Goal: Information Seeking & Learning: Understand process/instructions

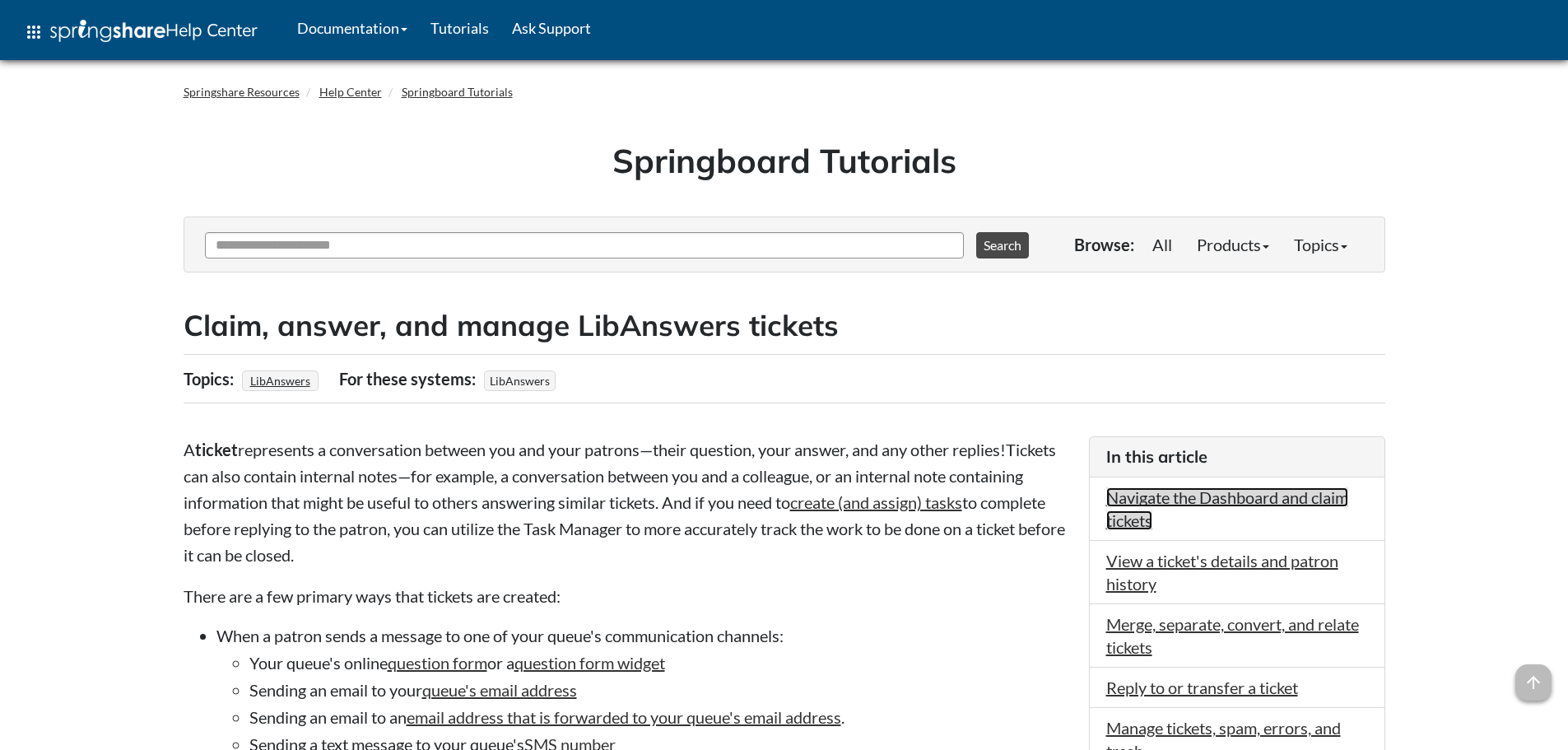
click at [1200, 492] on link "Navigate the Dashboard and claim tickets" at bounding box center [1228, 509] width 242 height 43
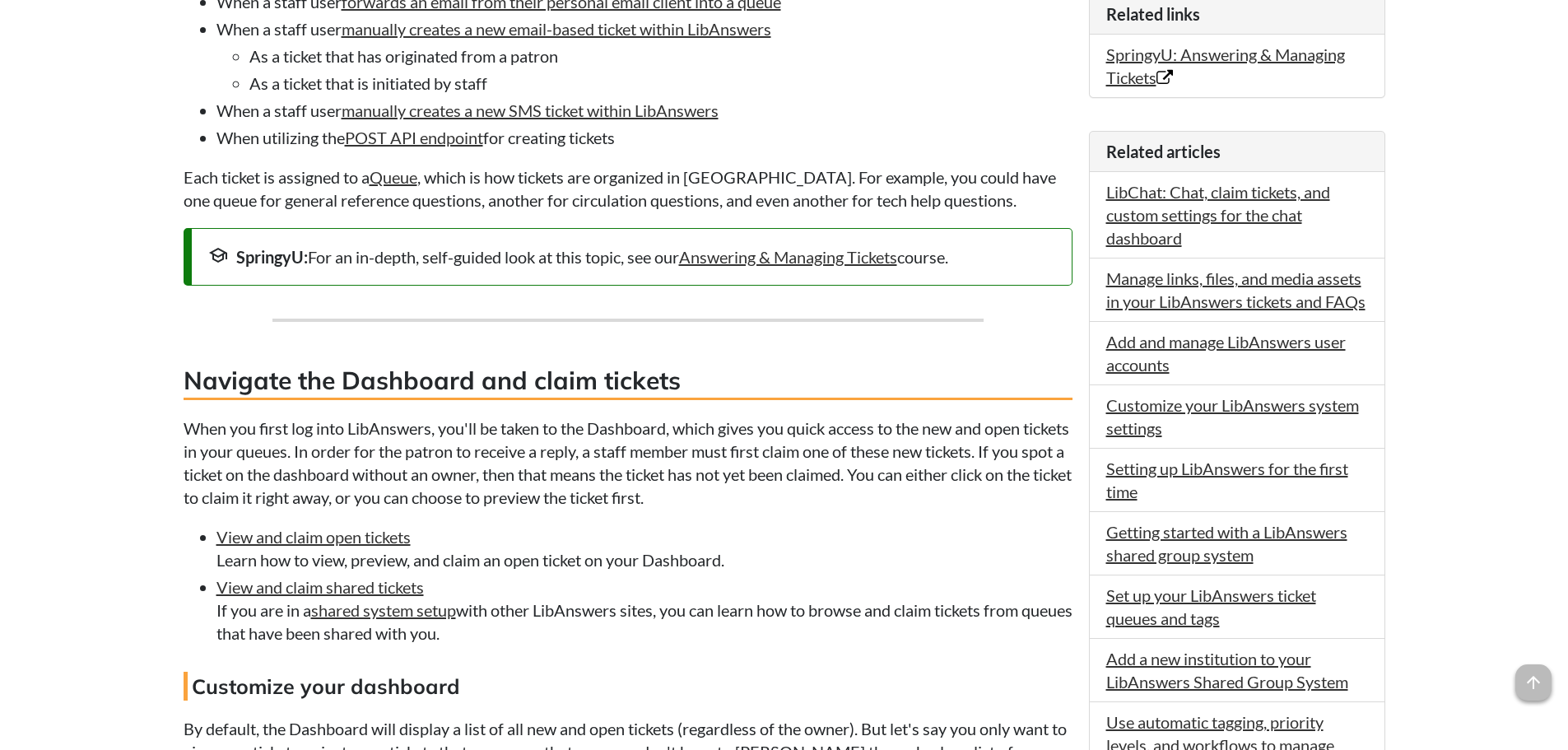
scroll to position [799, 0]
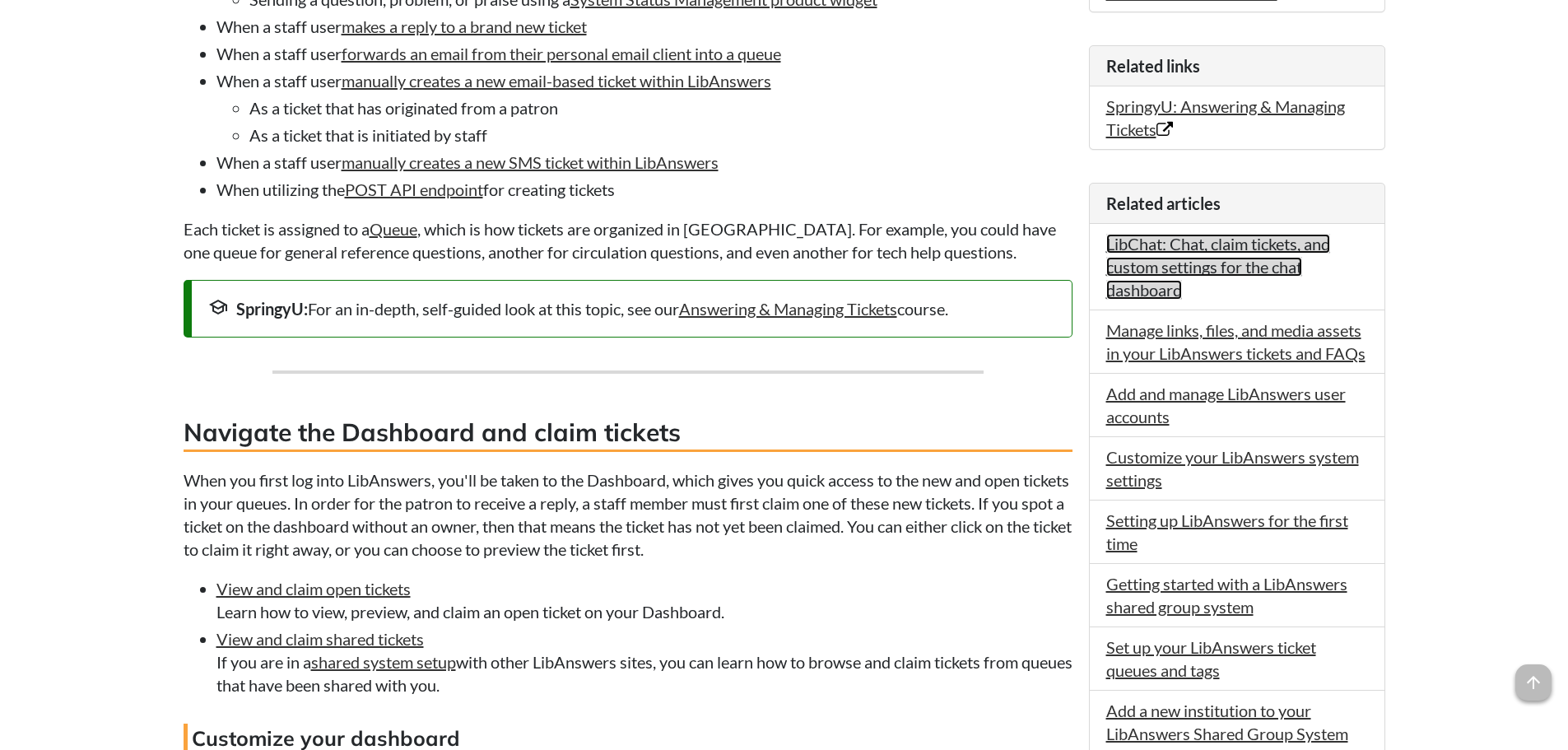
click at [1149, 265] on link "LibChat: Chat, claim tickets, and custom settings for the chat dashboard" at bounding box center [1218, 266] width 224 height 66
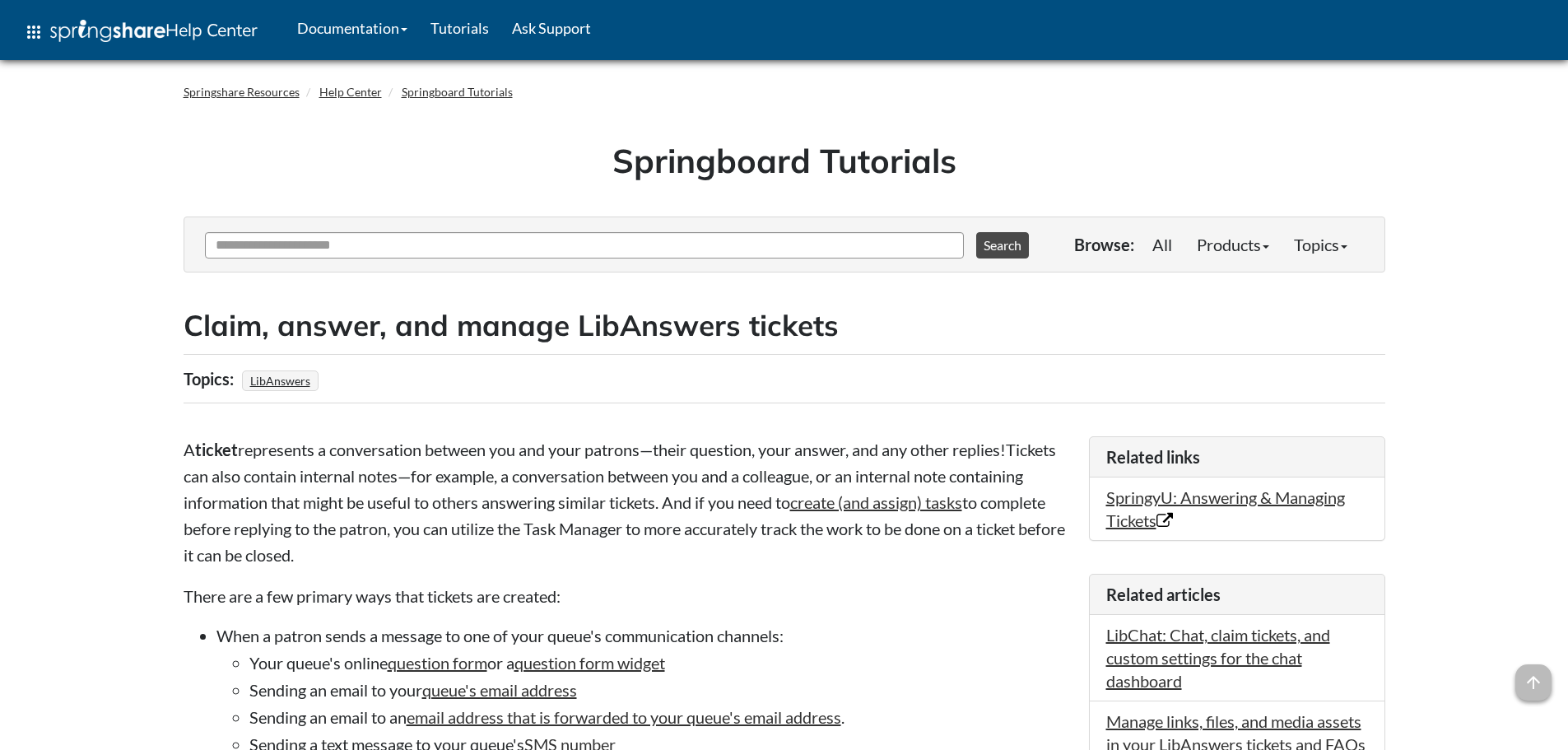
scroll to position [799, 0]
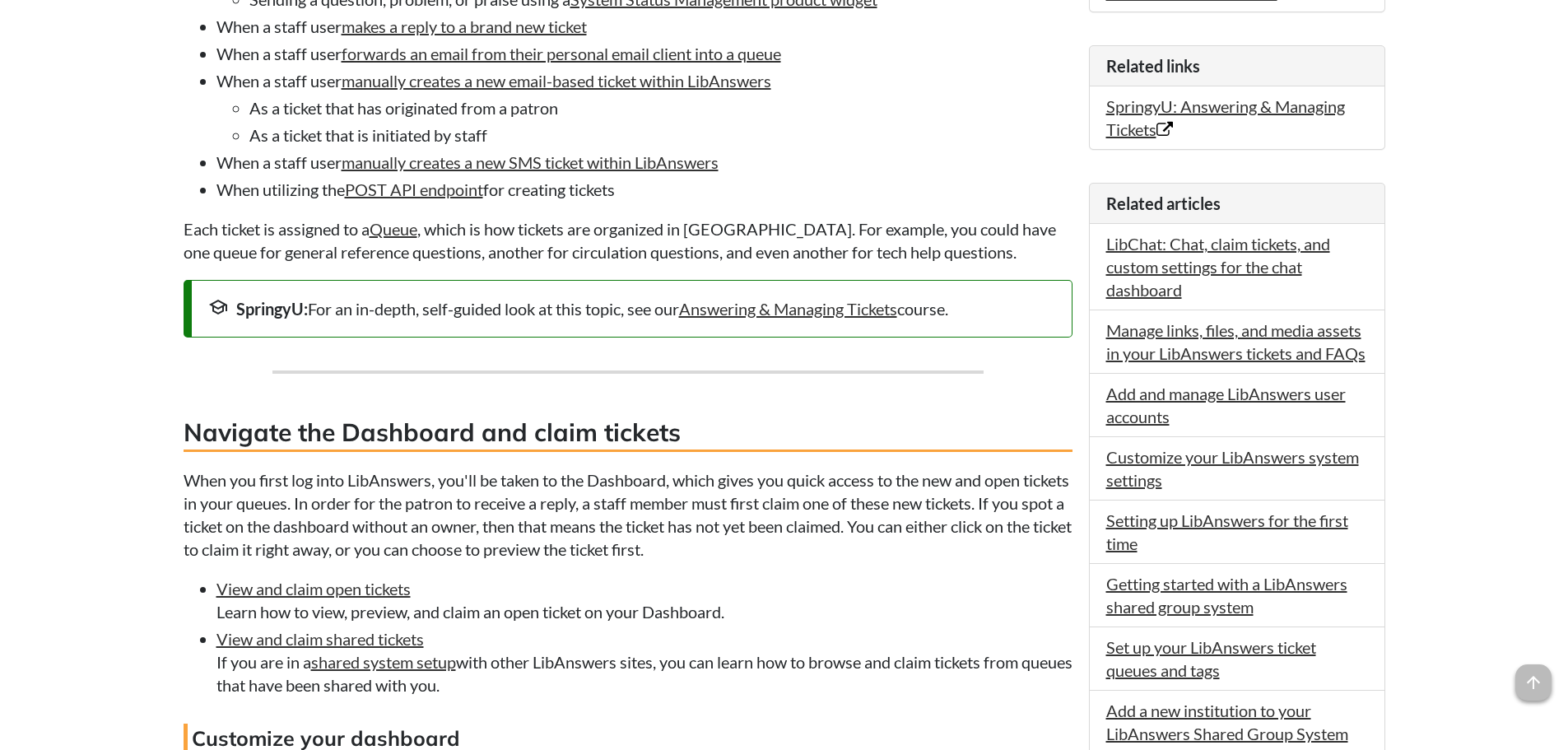
drag, startPoint x: 1295, startPoint y: 116, endPoint x: 1042, endPoint y: 96, distance: 253.8
click at [1000, 91] on li "When a staff user manually creates a new email-based ticket within LibAnswers A…" at bounding box center [644, 108] width 856 height 78
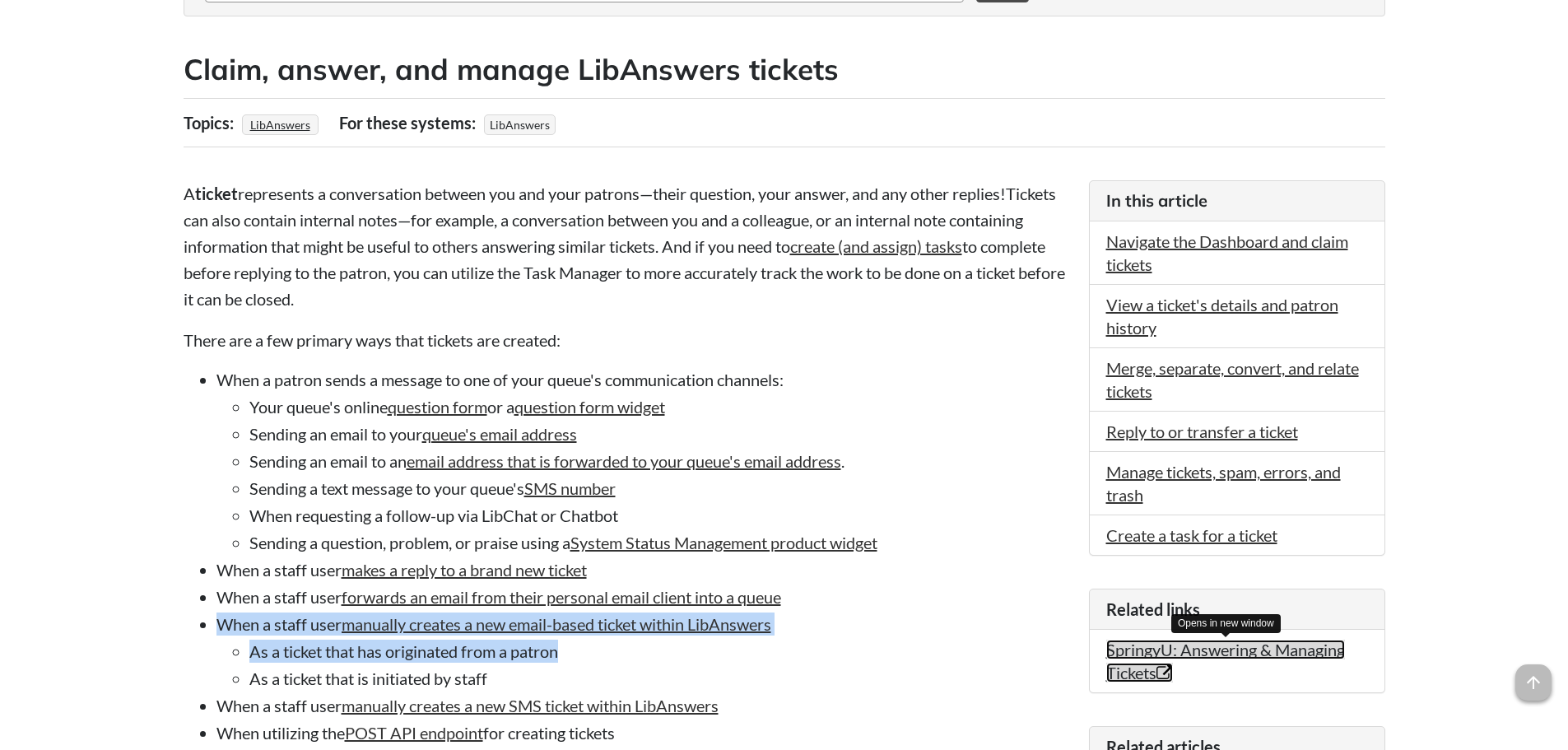
scroll to position [0, 0]
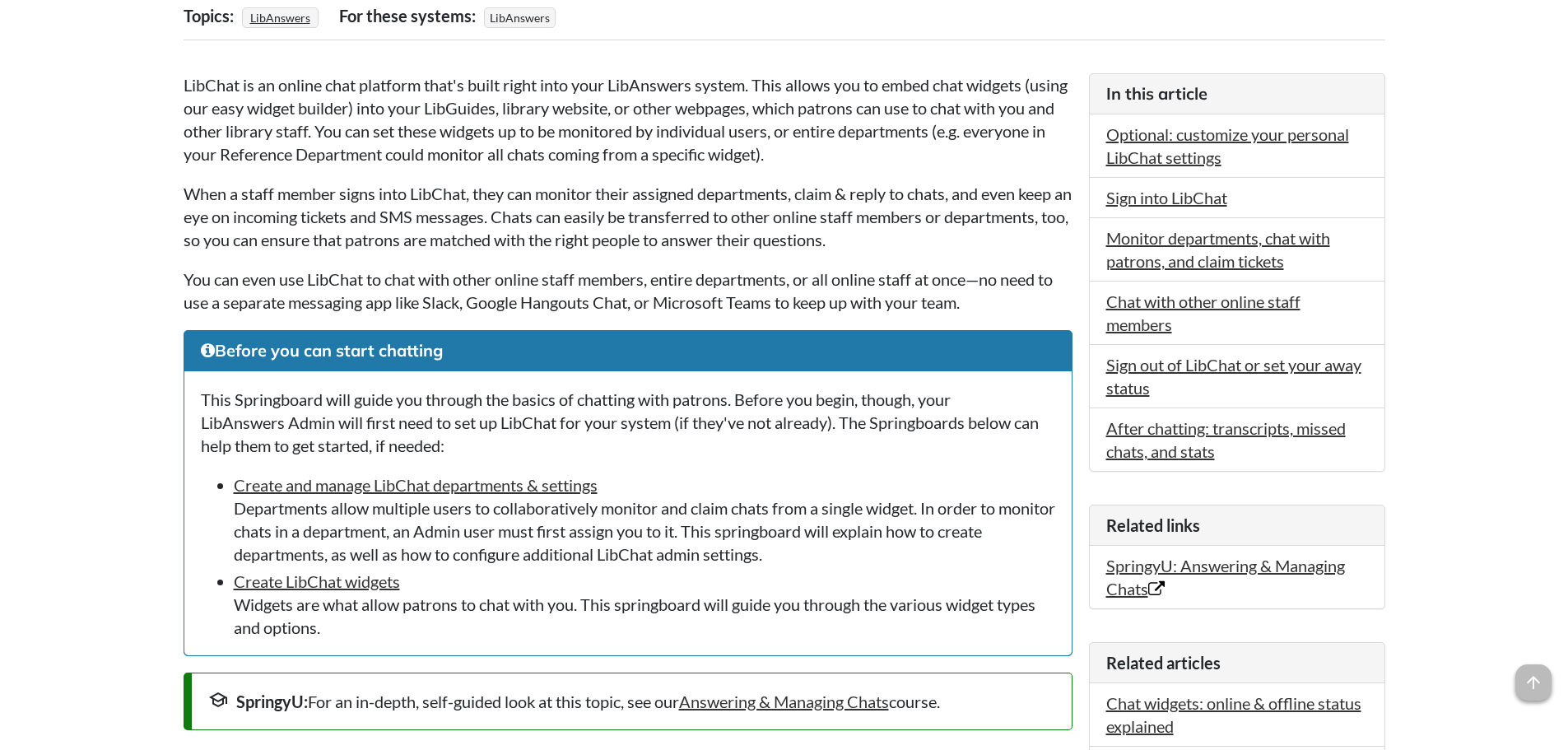
scroll to position [412, 0]
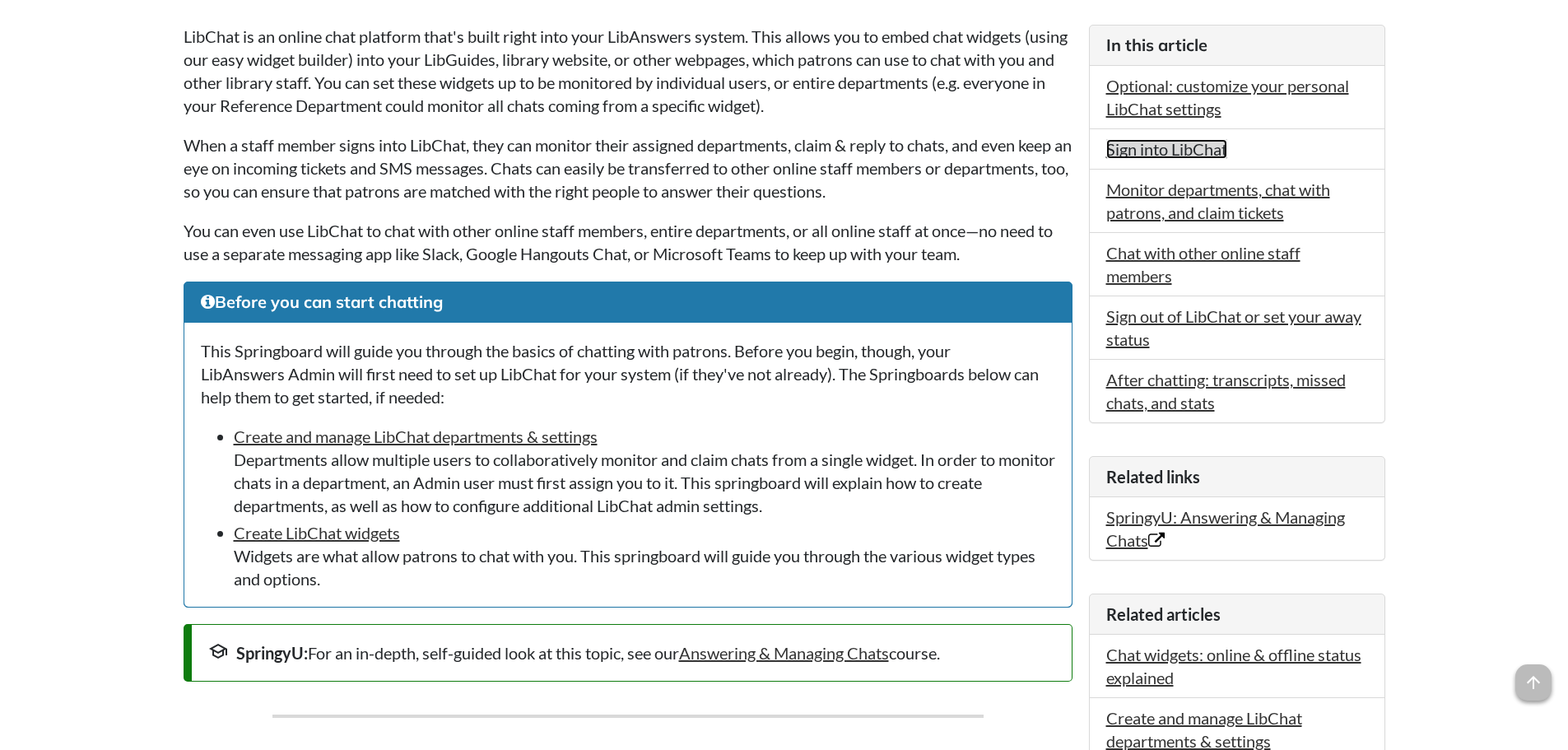
click at [1153, 146] on link "Sign into LibChat" at bounding box center [1167, 148] width 121 height 20
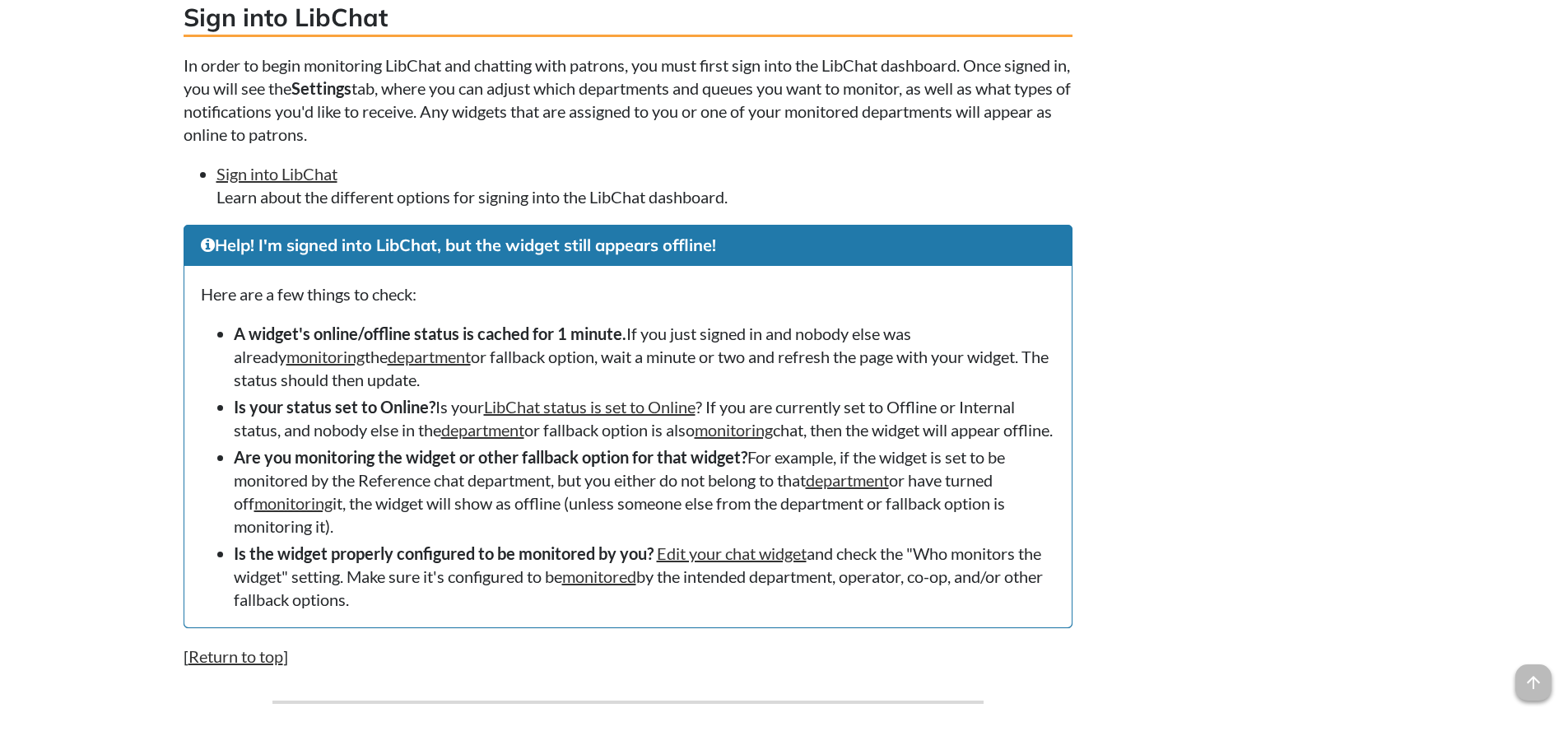
scroll to position [412, 0]
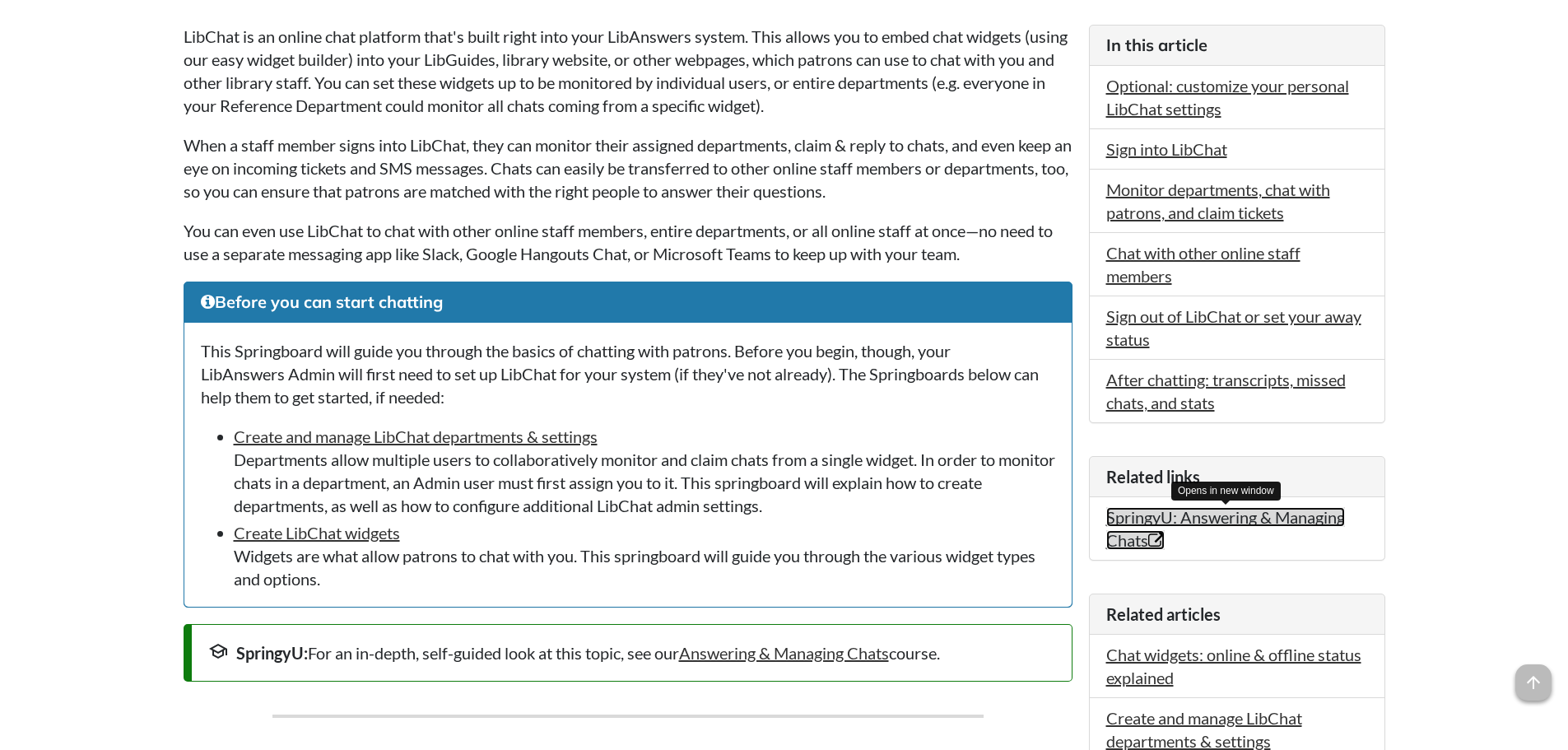
click at [1197, 516] on link "SpringyU: Answering & Managing Chats Opens in new window" at bounding box center [1226, 529] width 239 height 43
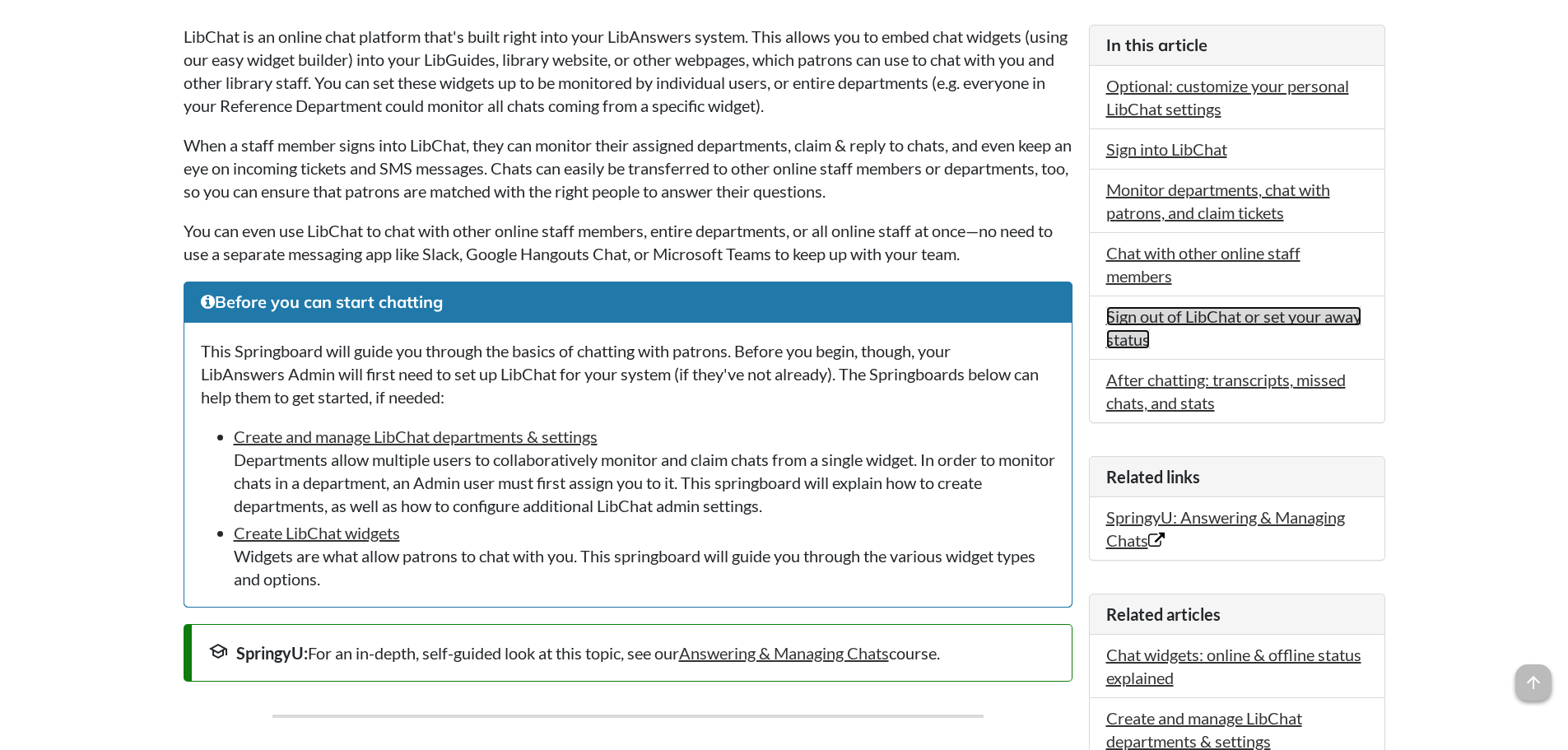
click at [1240, 318] on link "Sign out of LibChat or set your away status" at bounding box center [1234, 328] width 255 height 43
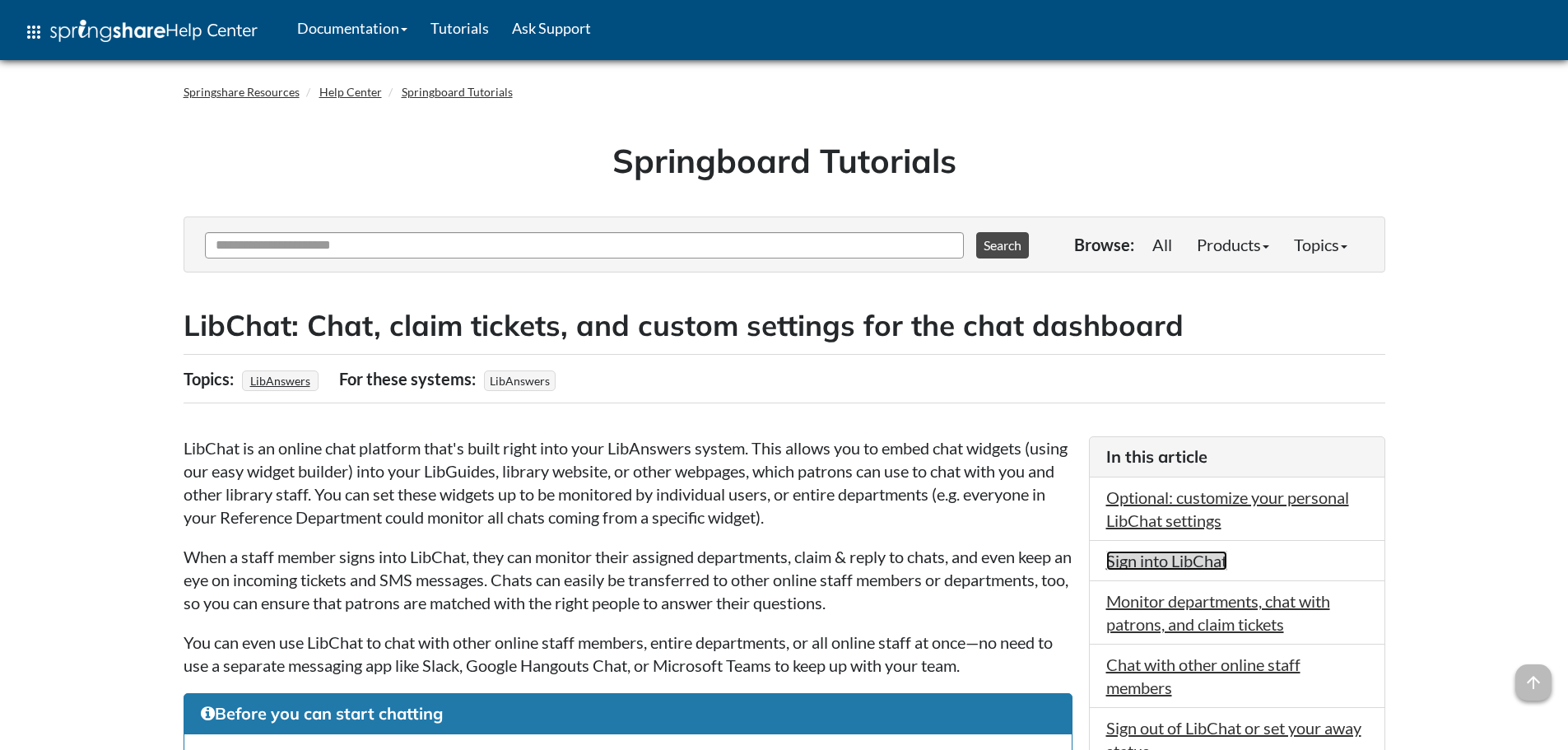
click at [1162, 566] on link "Sign into LibChat" at bounding box center [1167, 560] width 121 height 20
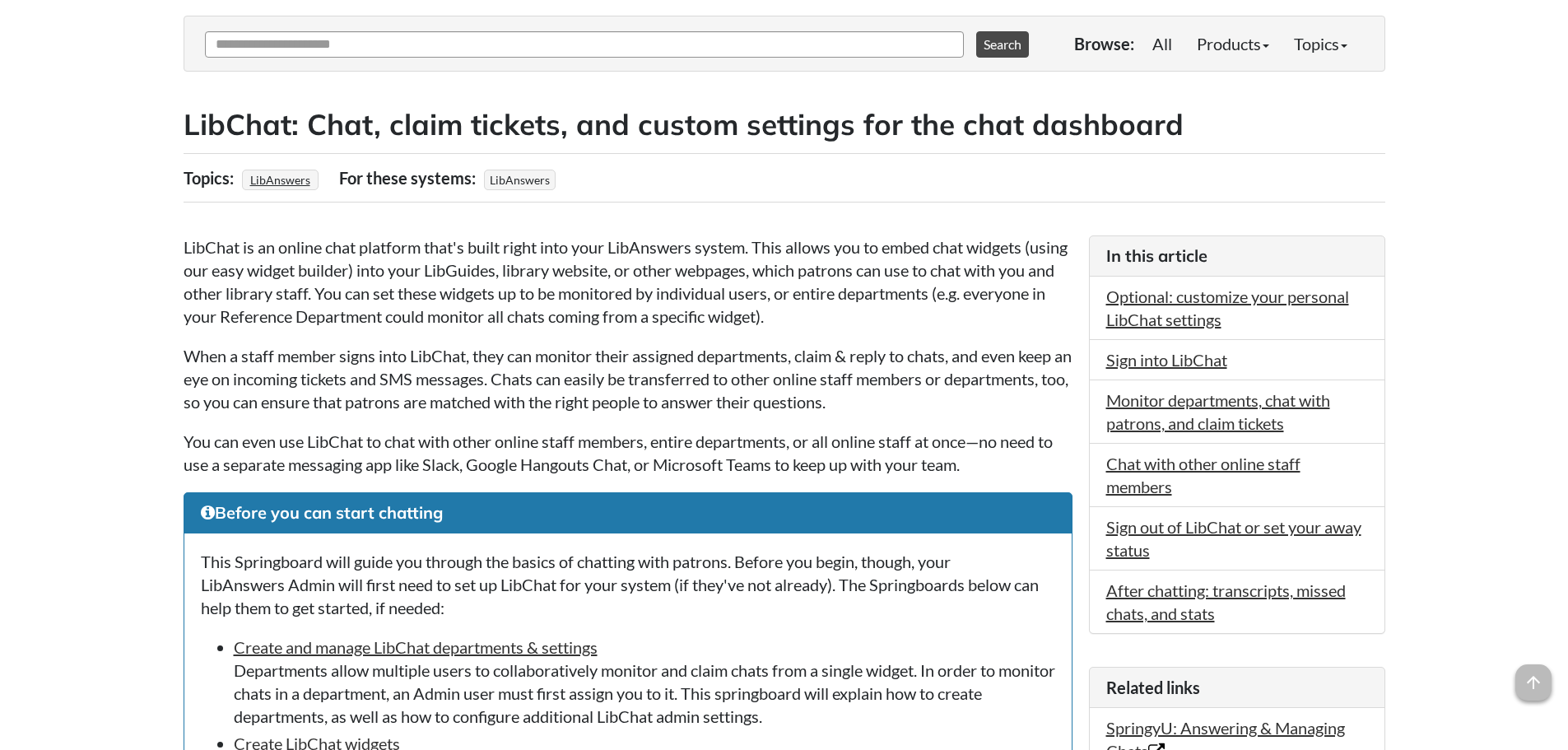
scroll to position [198, 0]
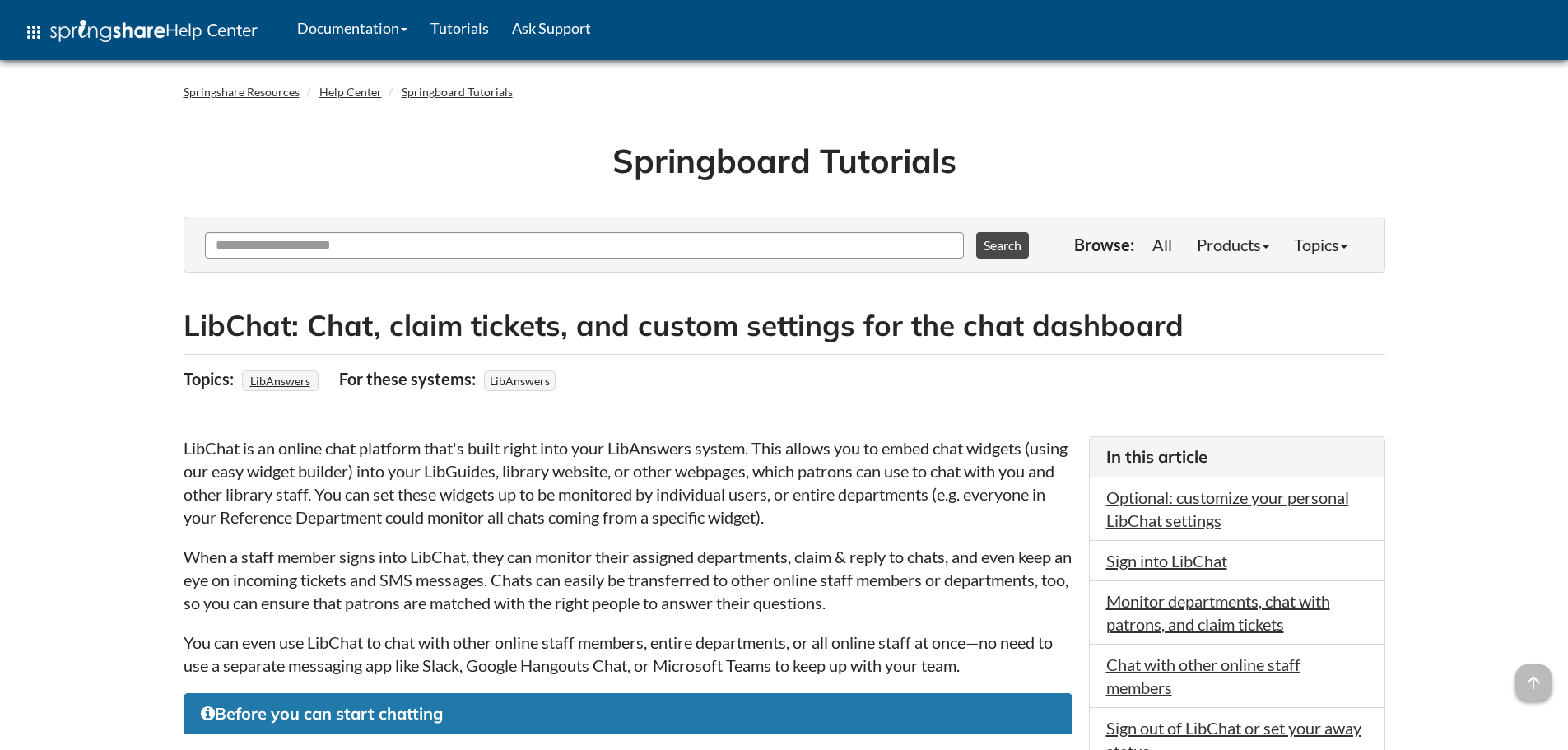
scroll to position [1761, 0]
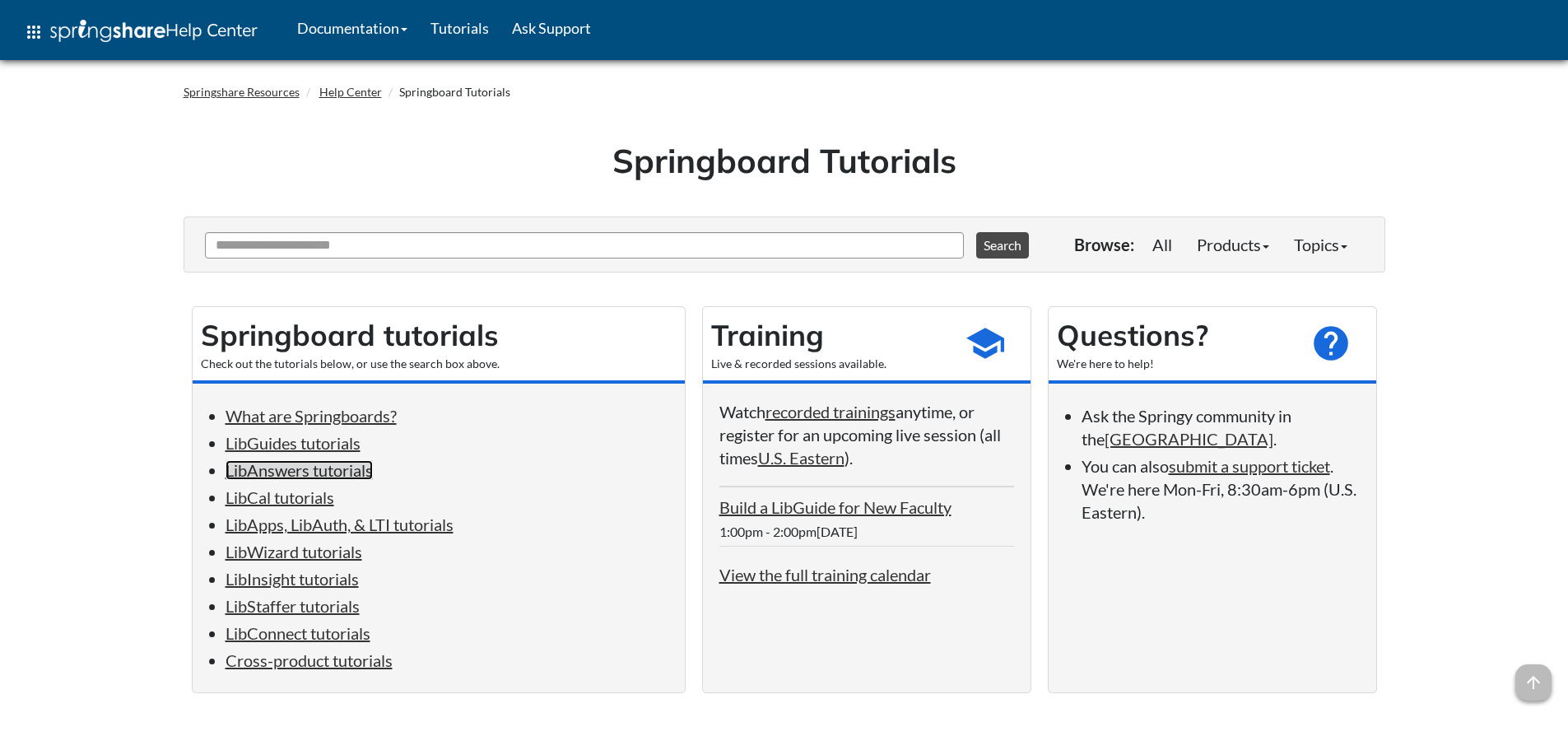
click at [278, 468] on link "LibAnswers tutorials" at bounding box center [299, 470] width 147 height 20
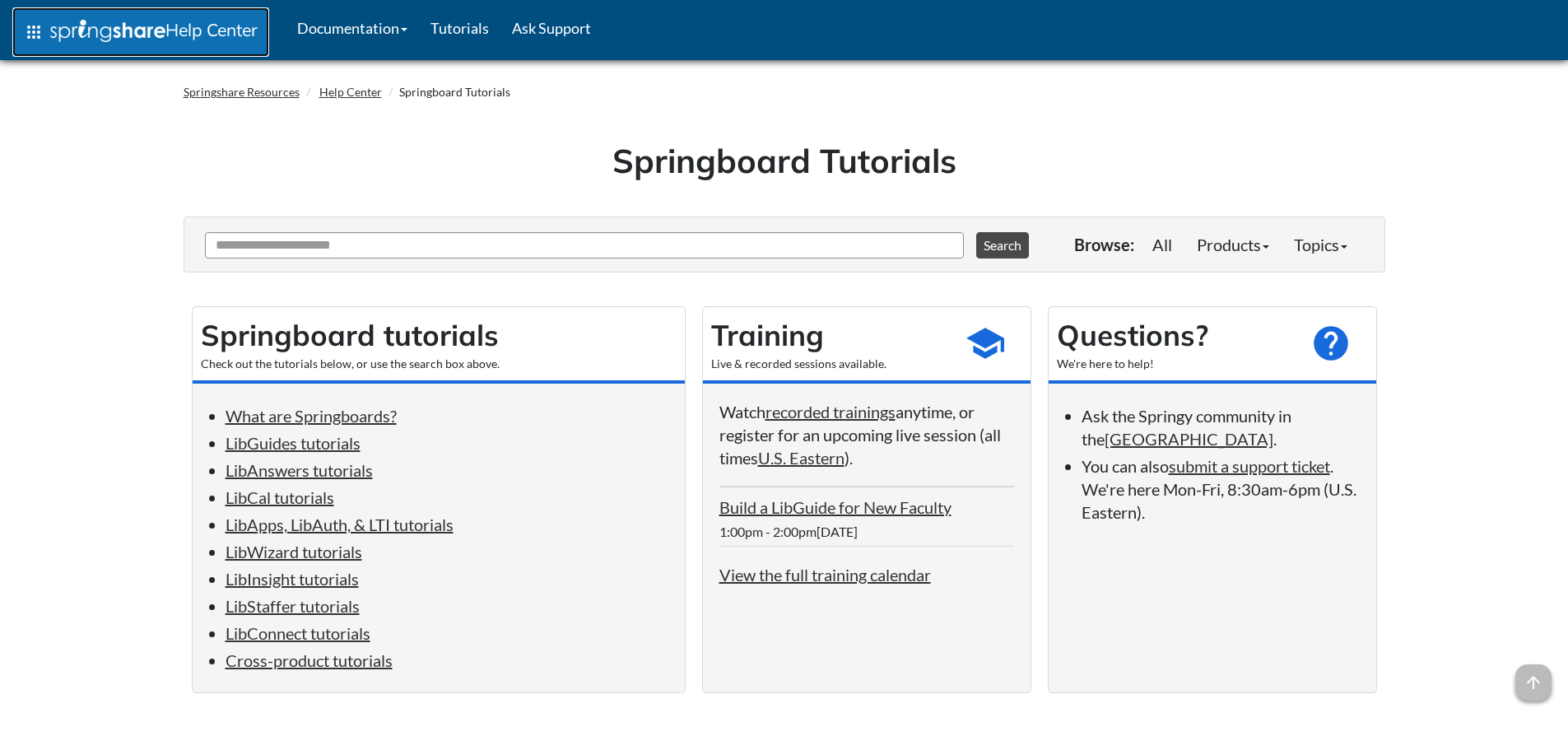
click at [160, 31] on img at bounding box center [108, 31] width 115 height 22
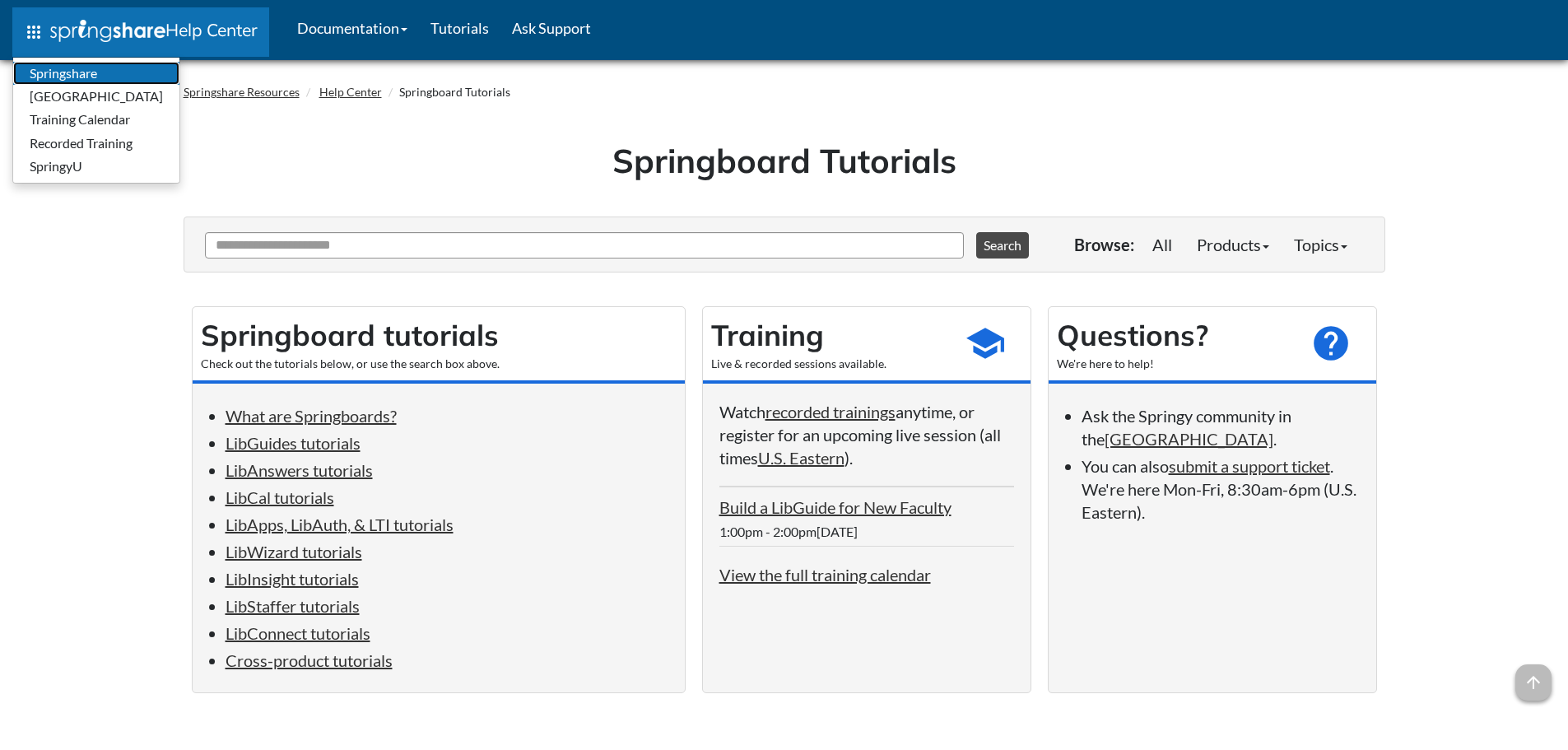
click at [109, 68] on link "Springshare" at bounding box center [96, 73] width 166 height 23
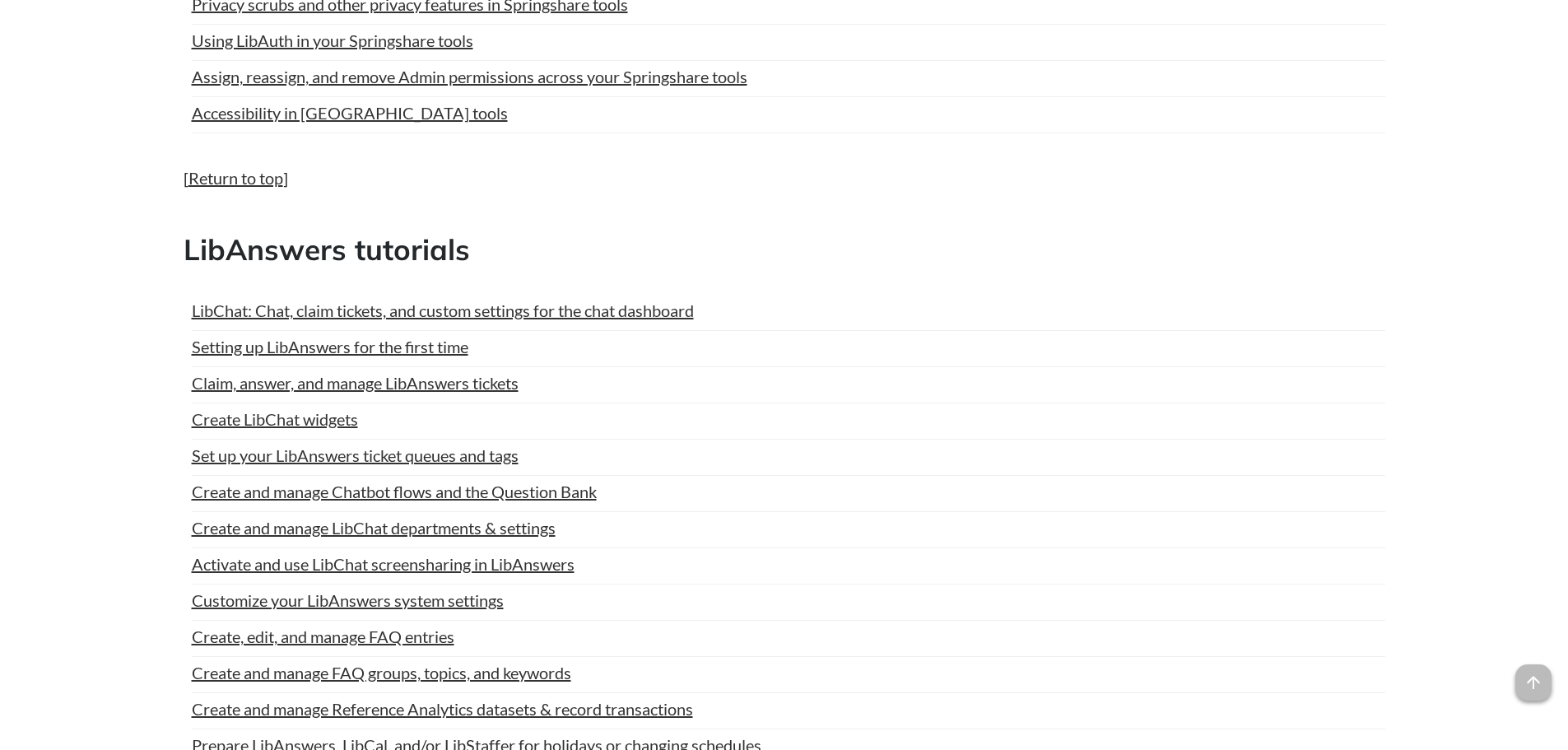
scroll to position [1551, 0]
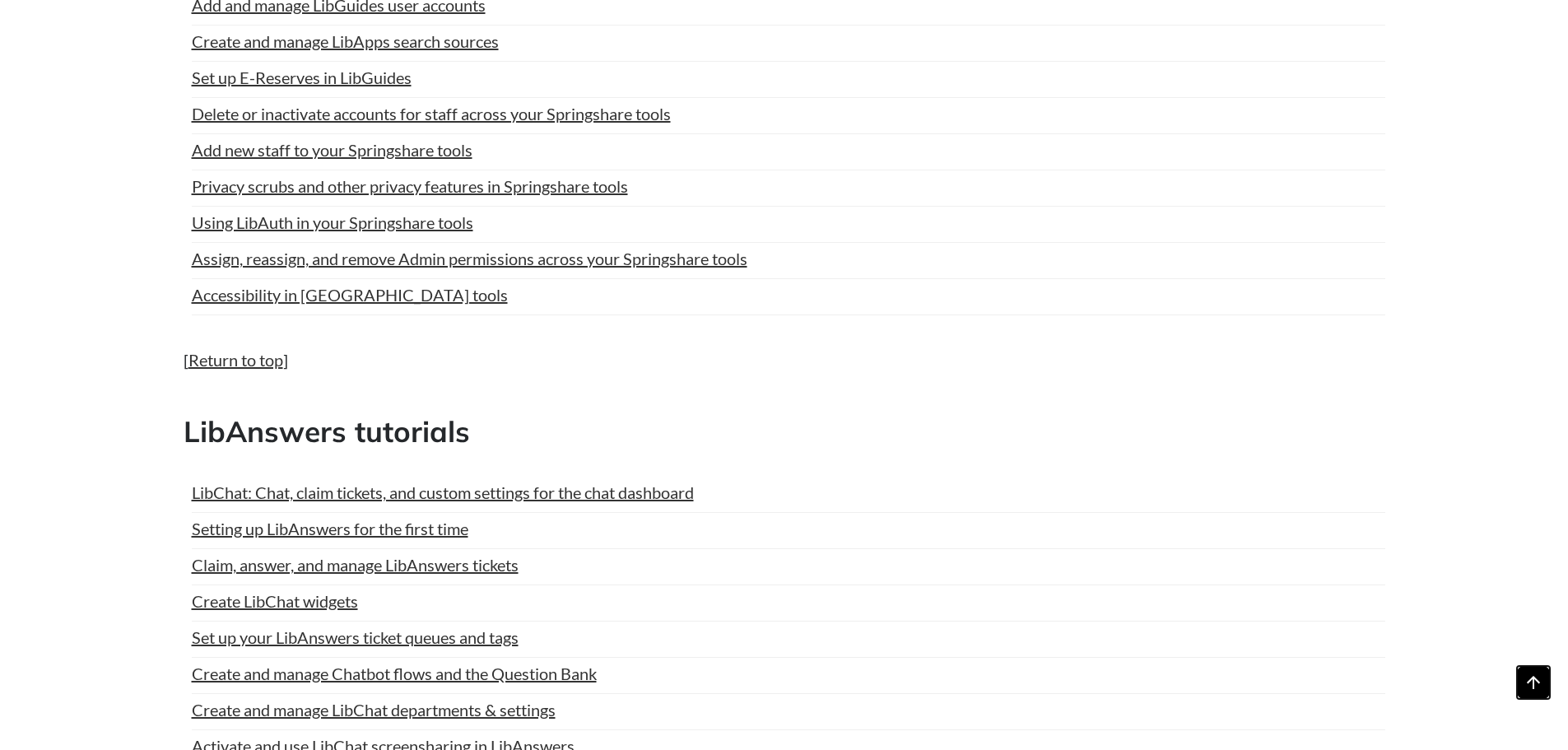
click at [1550, 683] on span "arrow_upward" at bounding box center [1533, 682] width 37 height 37
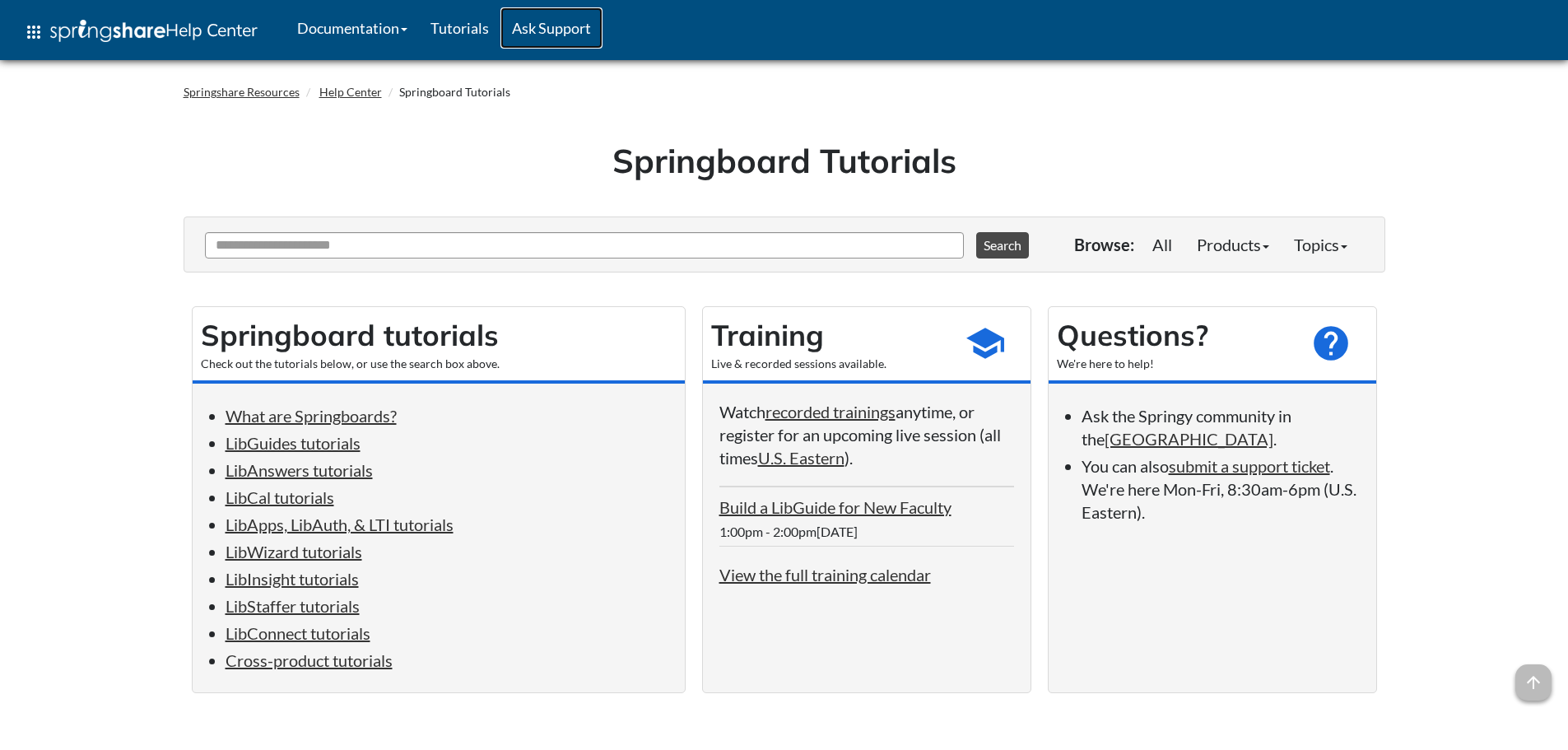
click at [562, 30] on link "Ask Support" at bounding box center [551, 28] width 102 height 41
drag, startPoint x: 260, startPoint y: 415, endPoint x: 283, endPoint y: 394, distance: 31.1
click at [260, 415] on link "What are Springboards?" at bounding box center [311, 415] width 172 height 20
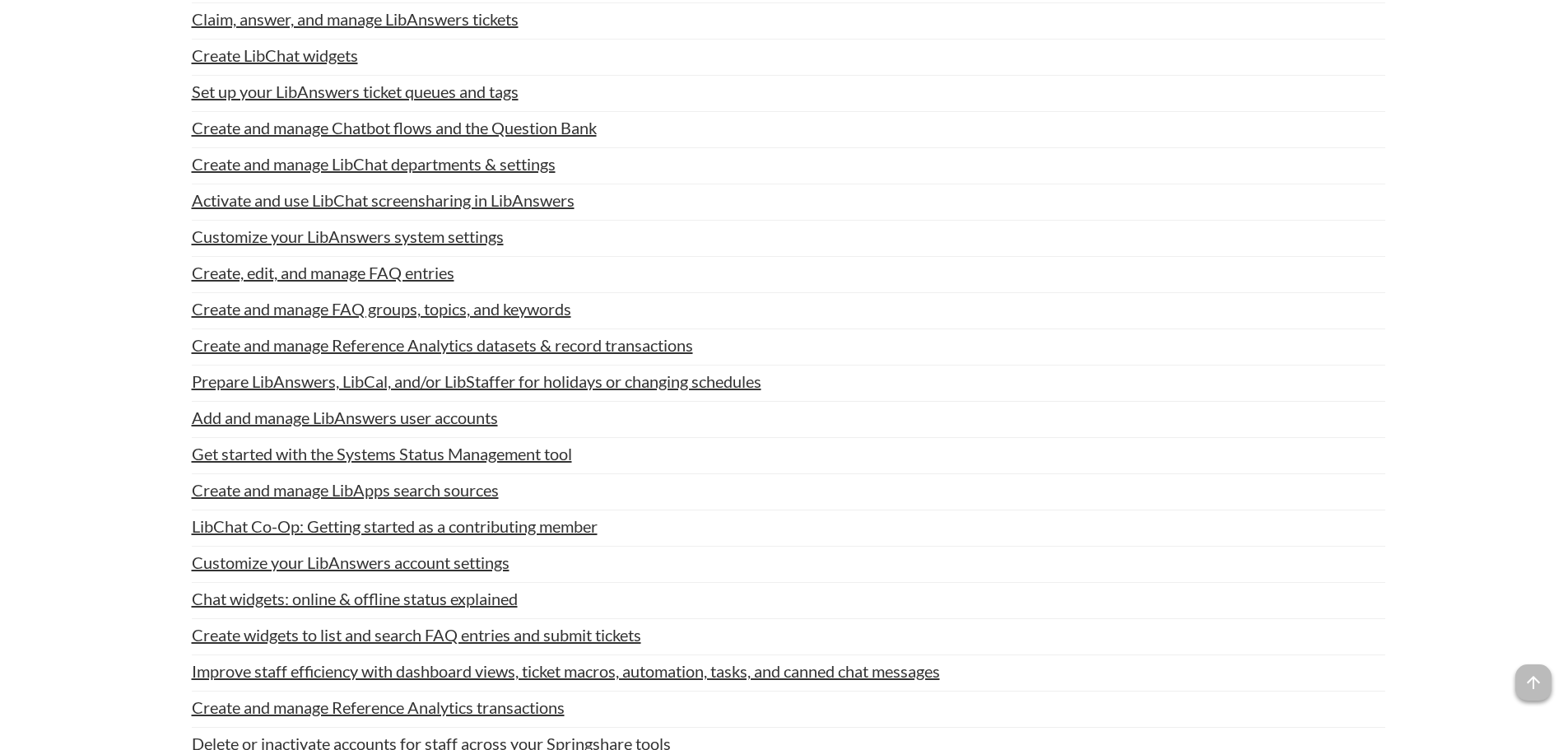
scroll to position [2140, 0]
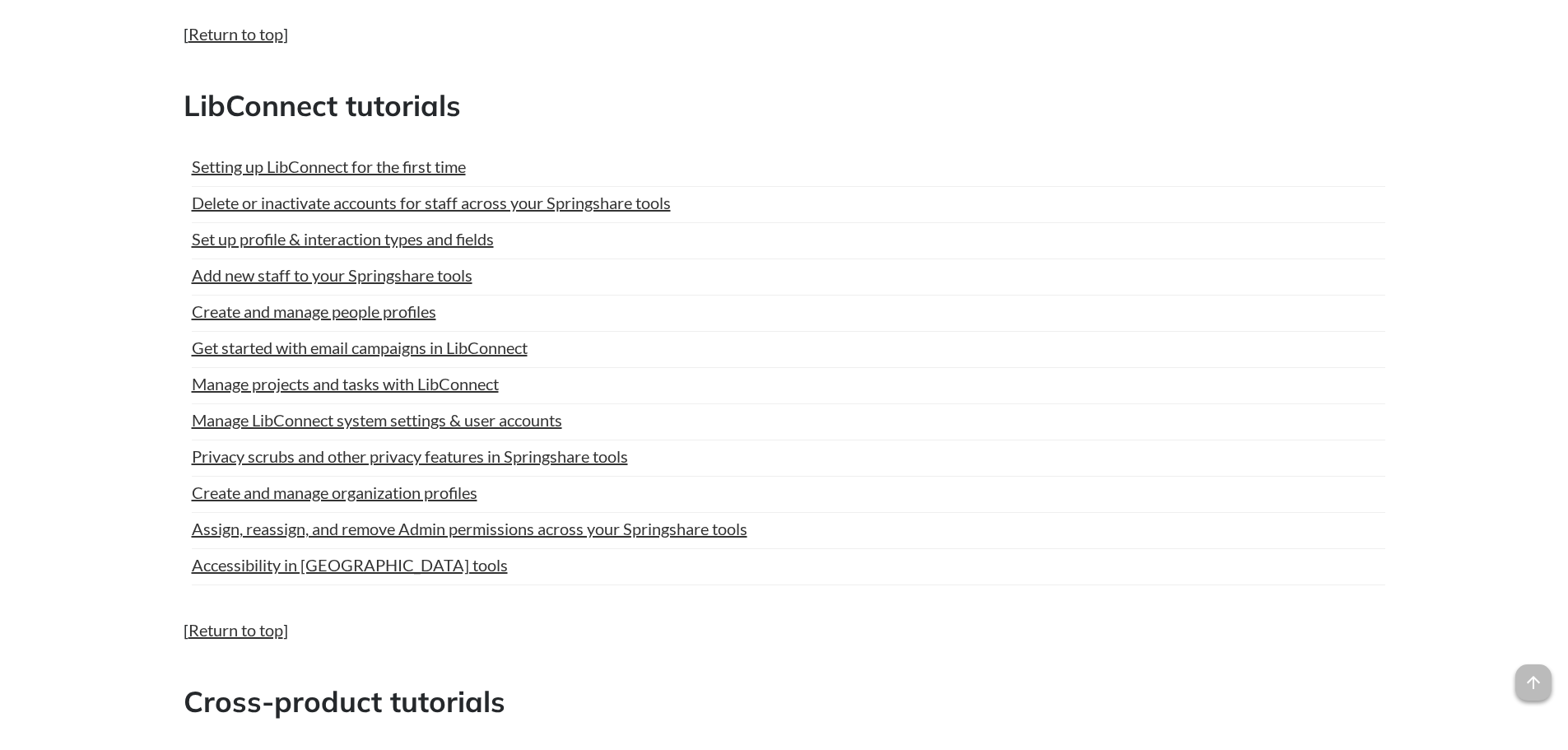
scroll to position [8177, 0]
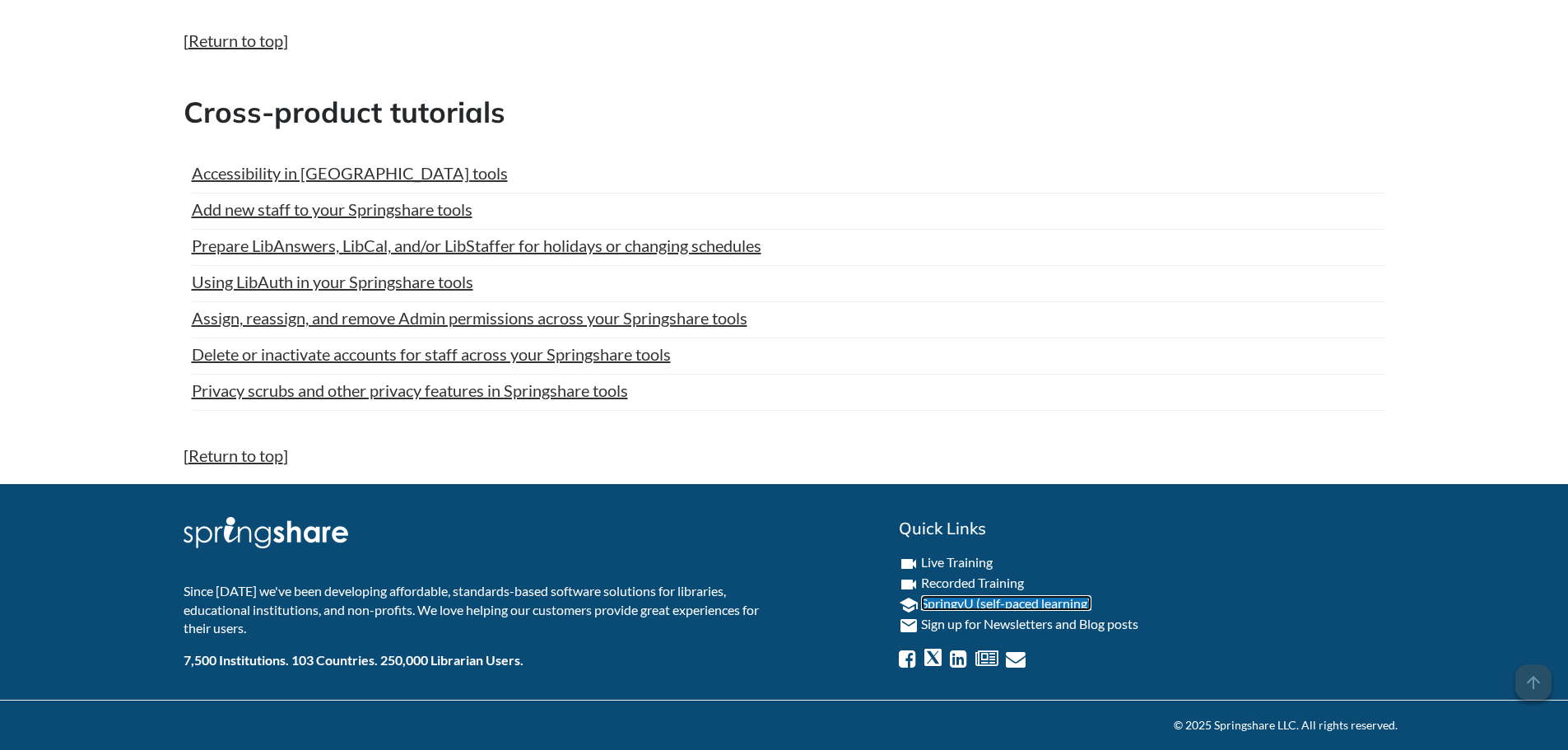
click at [983, 596] on link "SpringyU (self-paced learning)" at bounding box center [1006, 603] width 171 height 16
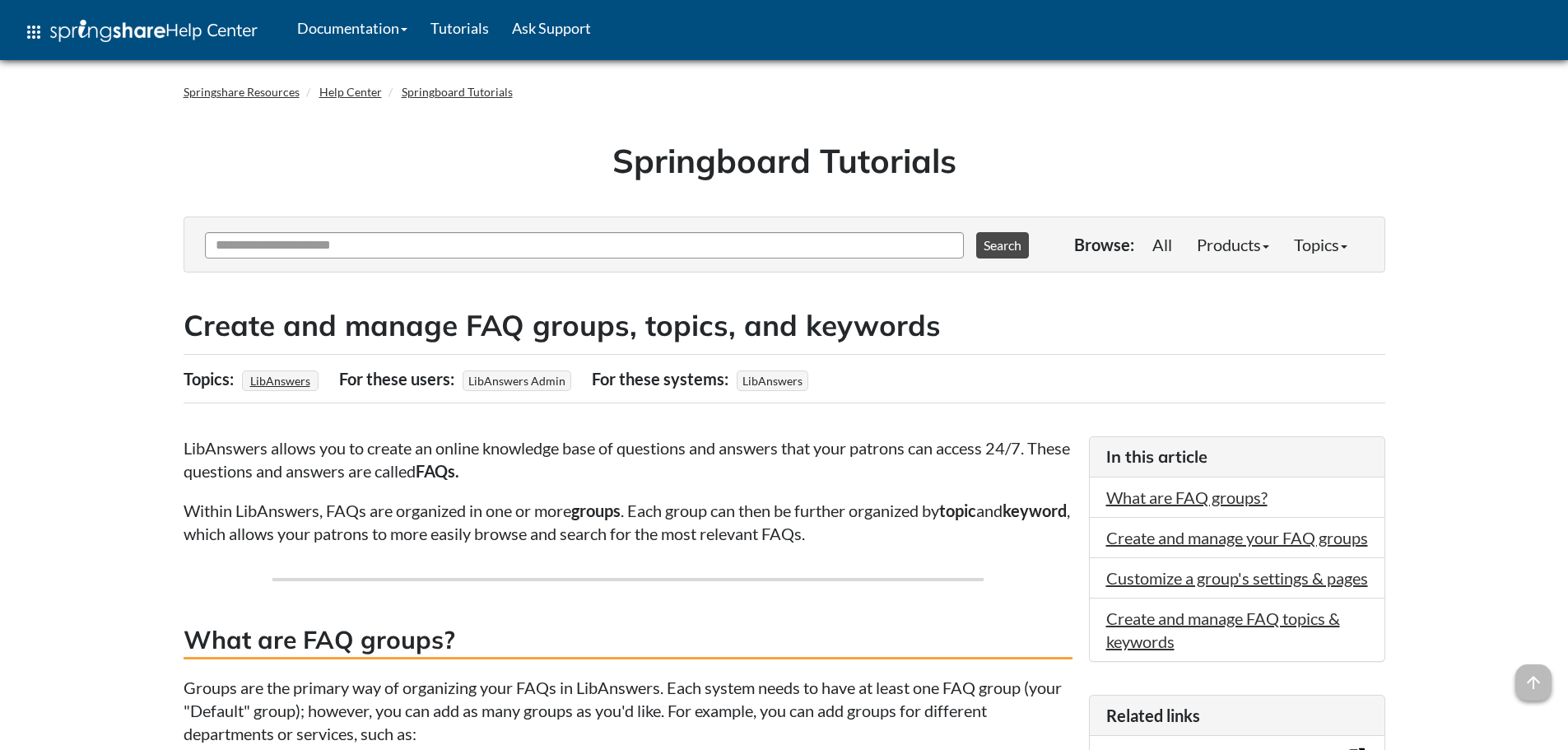
click at [1018, 325] on h2 "Create and manage FAQ groups, topics, and keywords" at bounding box center [785, 325] width 1202 height 40
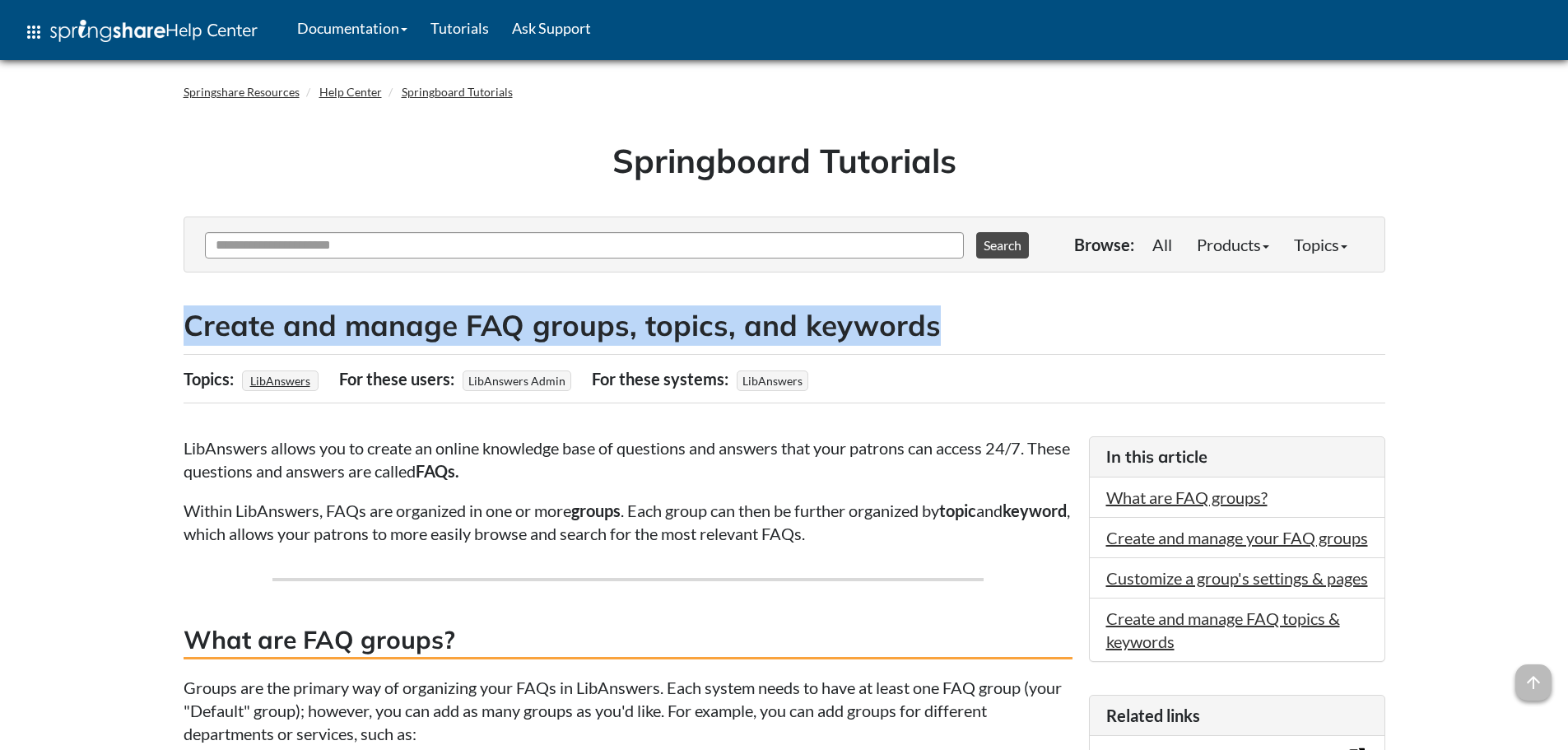
drag, startPoint x: 956, startPoint y: 324, endPoint x: 204, endPoint y: 342, distance: 752.2
copy h2 "Create and manage FAQ groups, topics, and keywords"
click at [1138, 651] on link "Create and manage FAQ topics & keywords" at bounding box center [1223, 630] width 234 height 43
